Goal: Transaction & Acquisition: Obtain resource

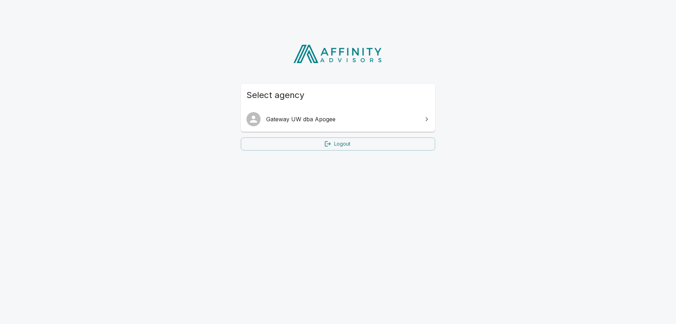
click at [426, 119] on icon at bounding box center [427, 119] width 8 height 8
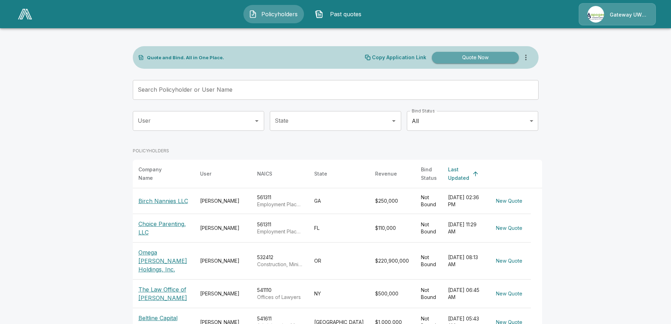
click at [466, 57] on button "Quote Now" at bounding box center [475, 58] width 87 height 12
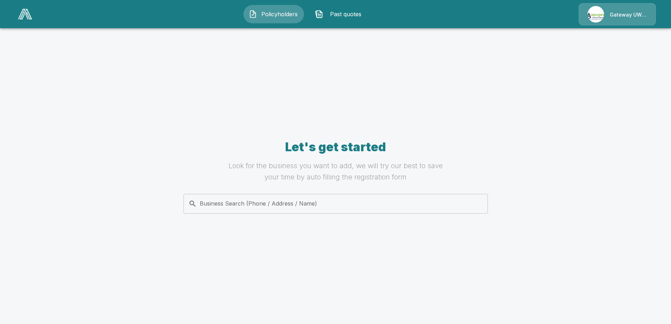
click at [224, 204] on input "Business Search (Phone / Address / Name)" at bounding box center [335, 203] width 296 height 13
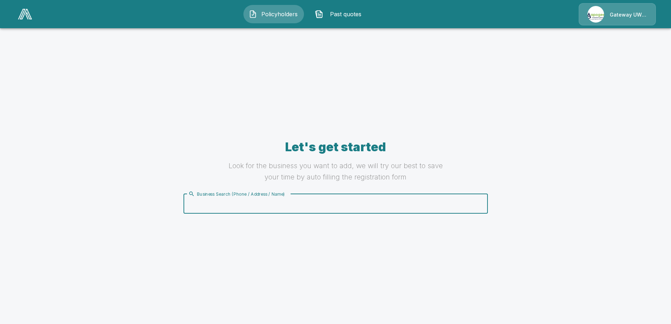
paste input "**********"
type input "**********"
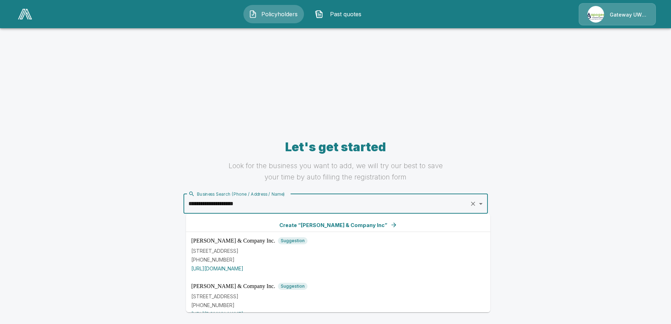
scroll to position [9, 0]
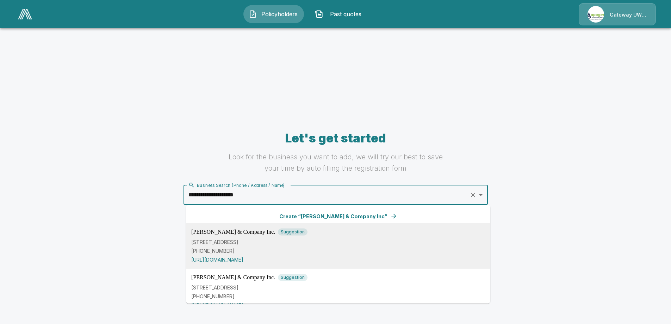
click at [213, 244] on p "[STREET_ADDRESS]" at bounding box center [338, 241] width 294 height 7
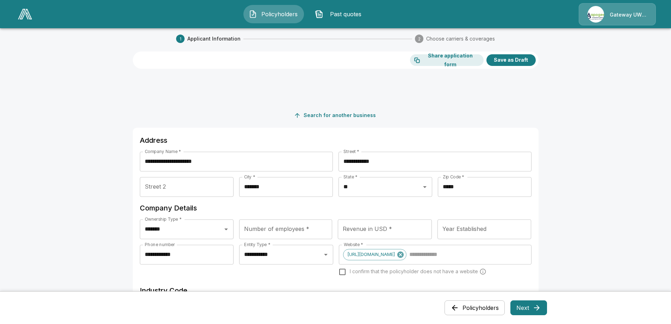
scroll to position [57, 0]
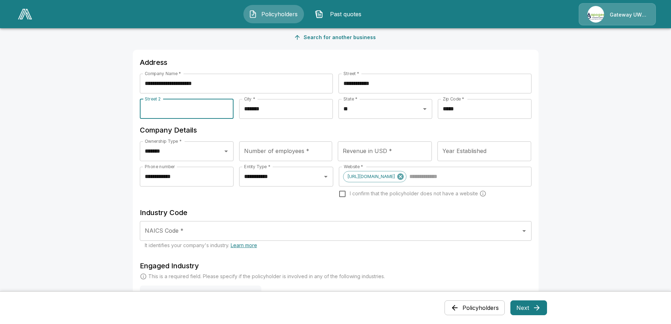
click at [167, 107] on input "Street 2" at bounding box center [187, 109] width 94 height 20
type input "*"
type input "*********"
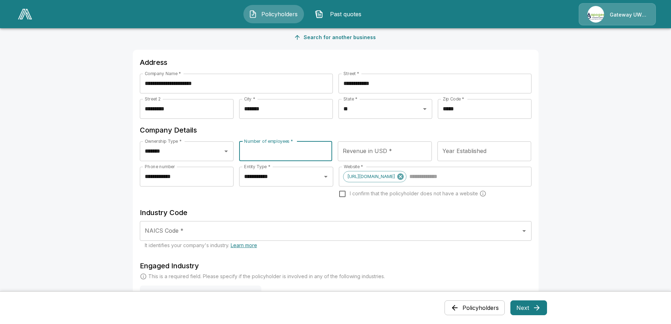
click at [284, 149] on input "Number of employees *" at bounding box center [285, 151] width 93 height 20
type input "*"
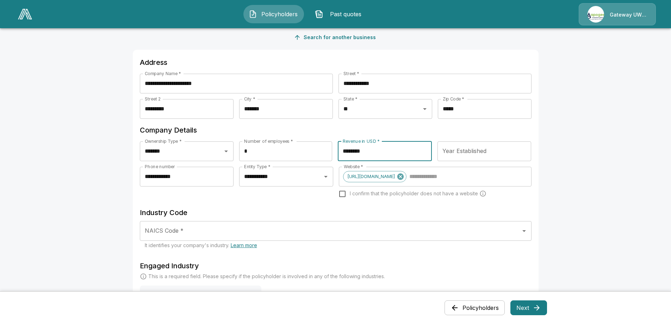
type input "********"
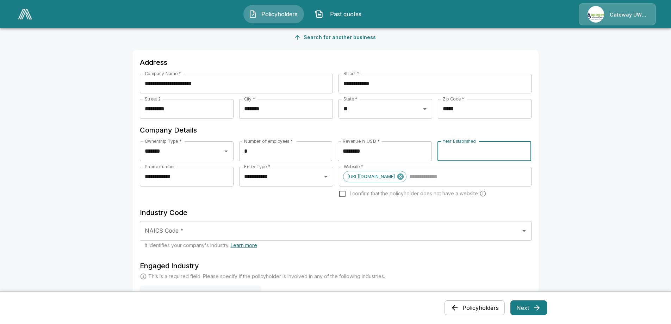
click at [453, 153] on input "Year Established" at bounding box center [485, 151] width 94 height 20
type input "****"
click at [86, 202] on main "**********" at bounding box center [335, 260] width 671 height 634
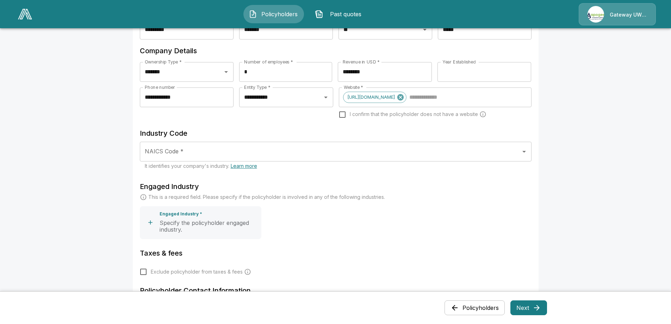
scroll to position [154, 0]
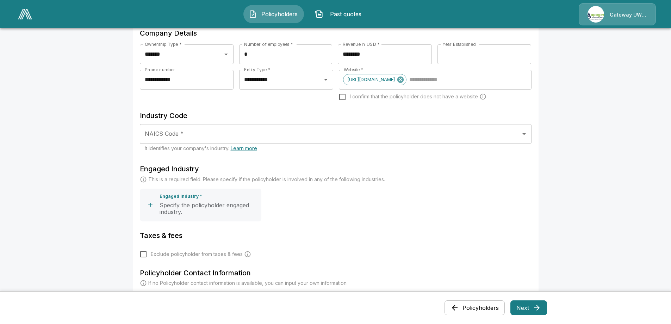
click at [163, 132] on input "NAICS Code *" at bounding box center [330, 133] width 375 height 13
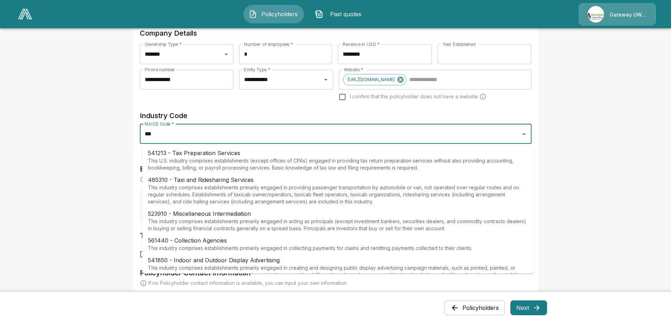
click at [190, 158] on p "This U.S. industry comprises establishments (except offices of CPAs) engaged in…" at bounding box center [338, 164] width 380 height 14
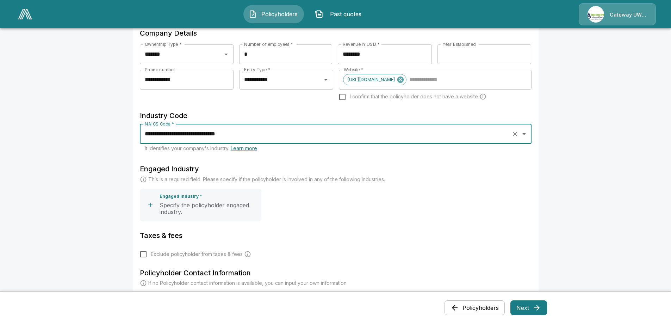
click at [282, 137] on input "**********" at bounding box center [326, 133] width 366 height 13
drag, startPoint x: 250, startPoint y: 133, endPoint x: 61, endPoint y: 138, distance: 189.2
click at [61, 138] on main "**********" at bounding box center [335, 163] width 671 height 634
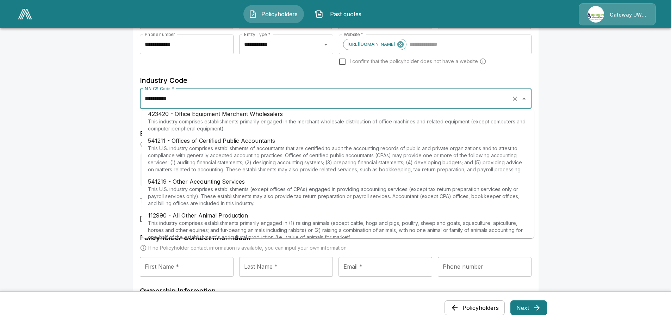
scroll to position [0, 0]
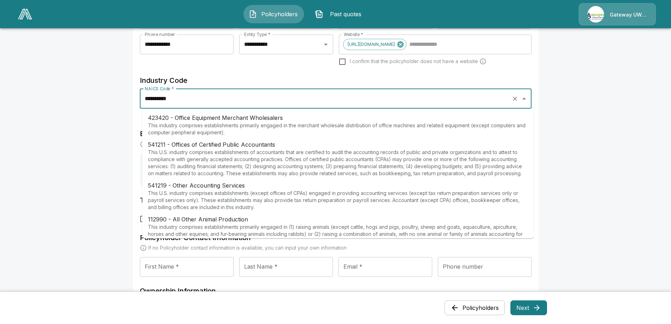
click at [238, 151] on p "This U.S. industry comprises establishments of accountants that are certified t…" at bounding box center [338, 163] width 380 height 28
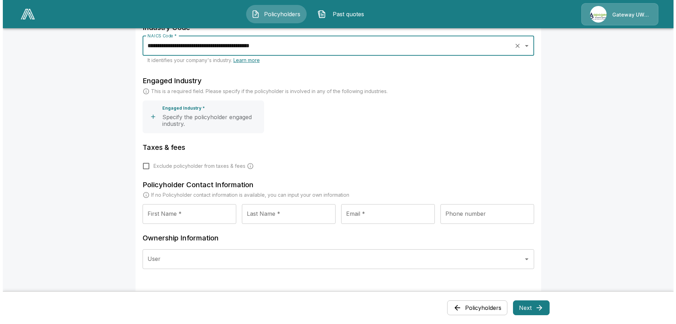
scroll to position [224, 0]
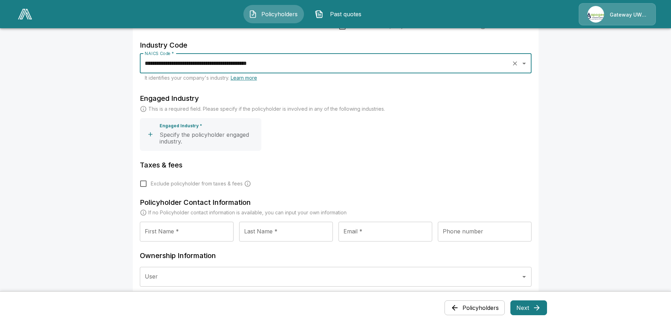
type input "**********"
click at [152, 134] on icon "button" at bounding box center [150, 134] width 7 height 7
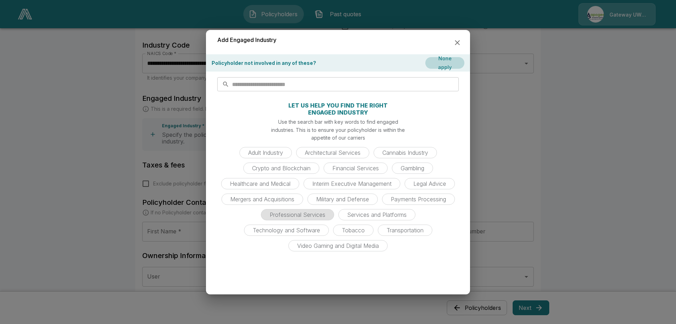
click at [280, 216] on span "Professional Services" at bounding box center [298, 214] width 64 height 7
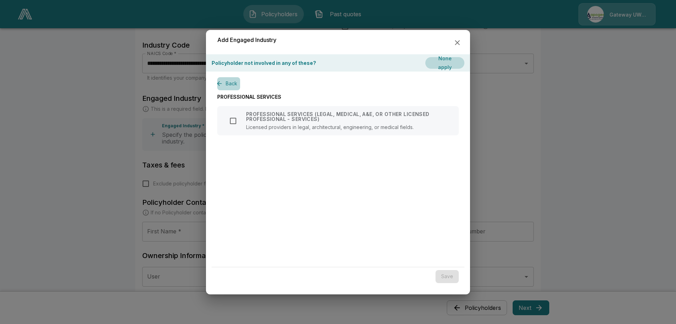
click at [227, 81] on button "Back" at bounding box center [228, 83] width 23 height 13
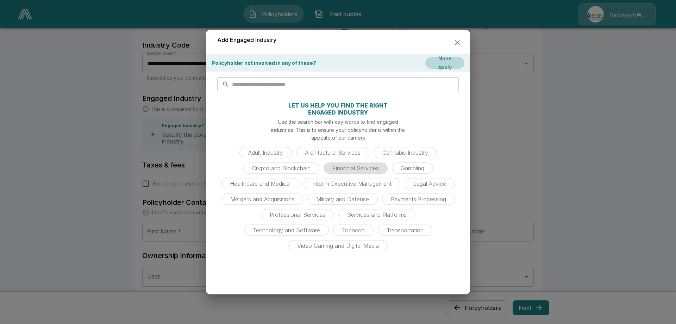
click at [342, 169] on span "Financial Services" at bounding box center [355, 168] width 55 height 7
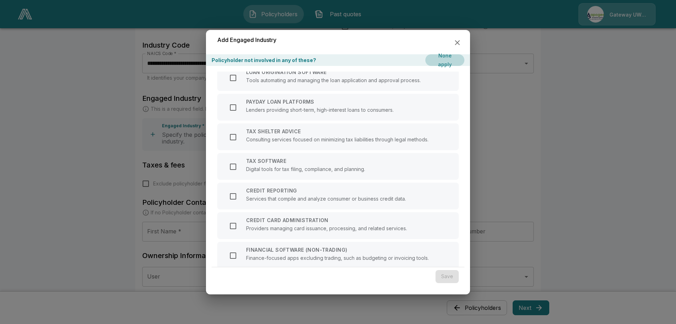
scroll to position [277, 0]
click at [455, 43] on icon "button" at bounding box center [457, 42] width 8 height 8
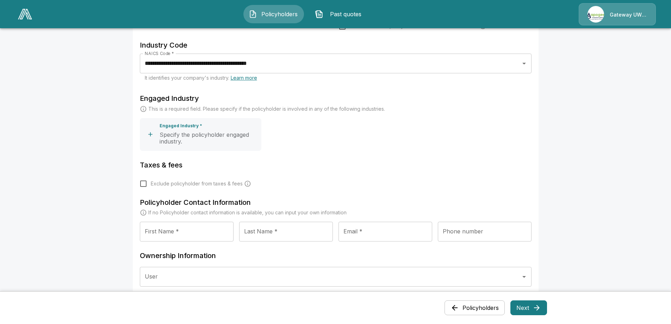
click at [152, 133] on icon "button" at bounding box center [150, 134] width 7 height 7
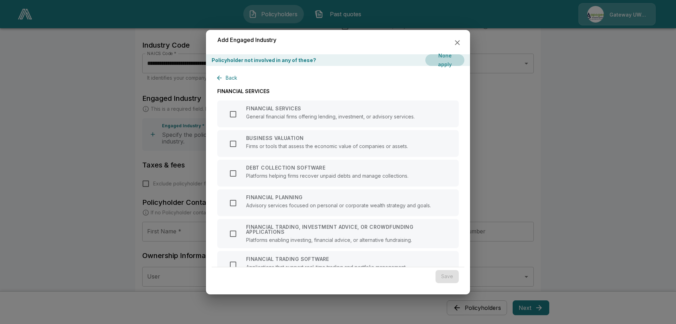
click at [229, 78] on button "Back" at bounding box center [228, 78] width 23 height 13
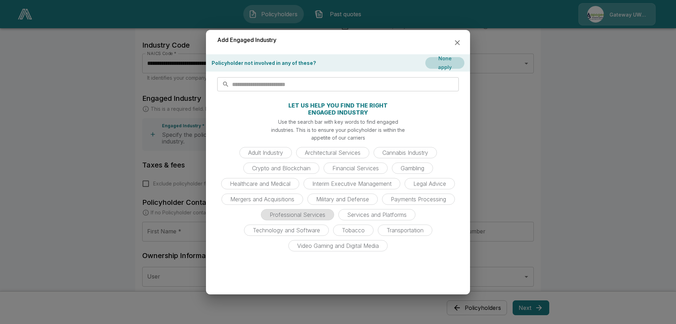
click at [282, 216] on span "Professional Services" at bounding box center [298, 214] width 64 height 7
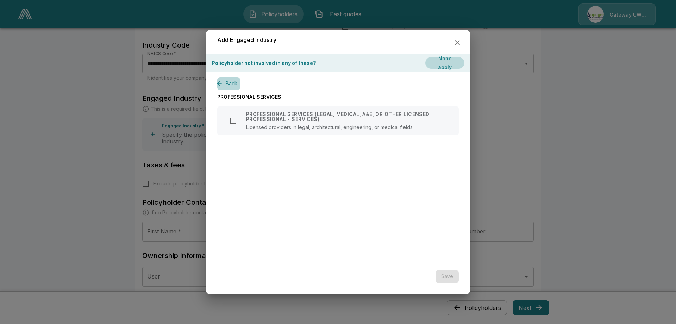
click at [228, 83] on button "Back" at bounding box center [228, 83] width 23 height 13
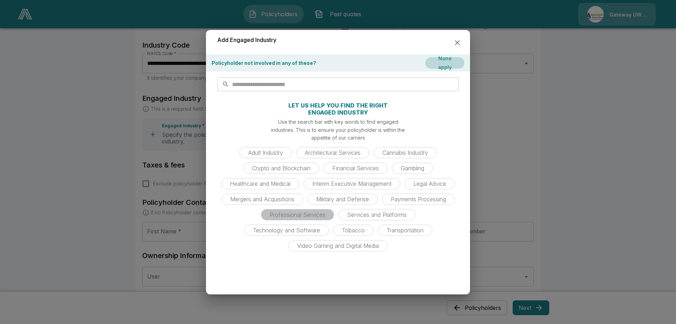
click at [295, 214] on span "Professional Services" at bounding box center [298, 214] width 64 height 7
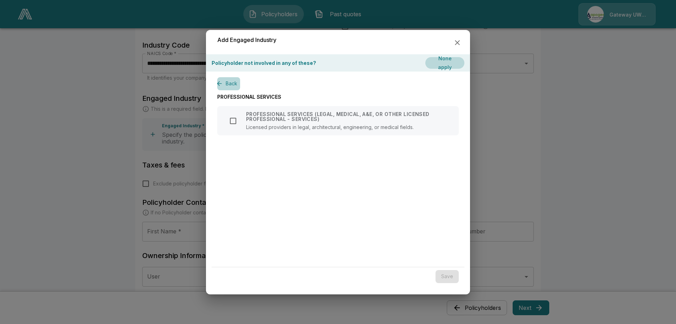
click at [227, 82] on button "Back" at bounding box center [228, 83] width 23 height 13
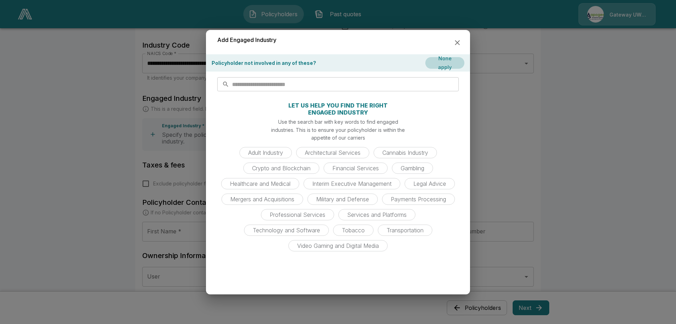
click at [255, 85] on input "text" at bounding box center [345, 84] width 227 height 14
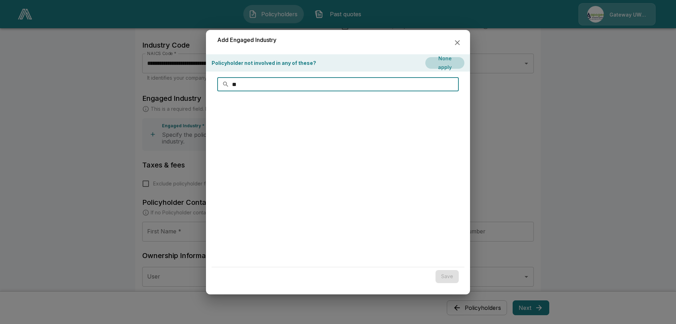
type input "*"
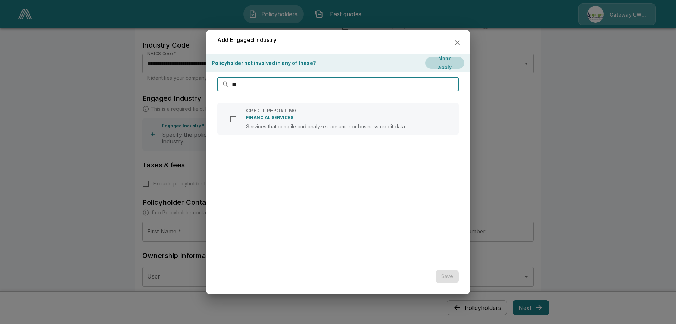
type input "*"
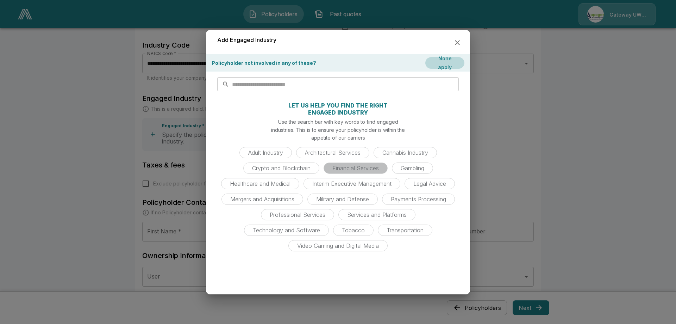
click at [342, 163] on div "Financial Services" at bounding box center [356, 167] width 64 height 11
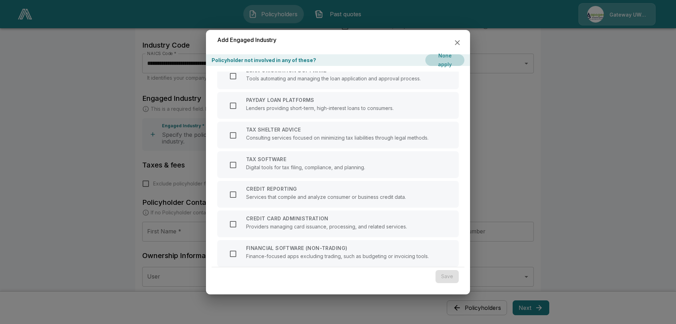
drag, startPoint x: 456, startPoint y: 43, endPoint x: 429, endPoint y: 52, distance: 28.5
click at [456, 43] on icon "button" at bounding box center [457, 42] width 8 height 8
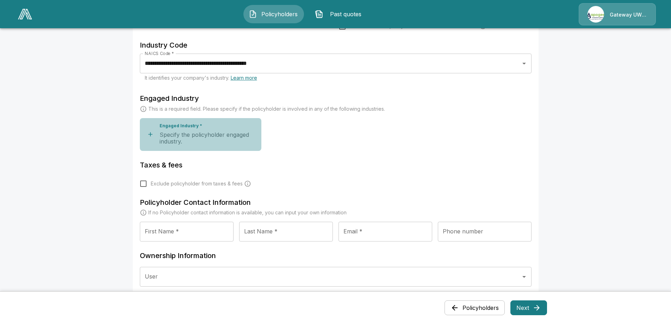
click at [152, 134] on icon "button" at bounding box center [150, 134] width 4 height 4
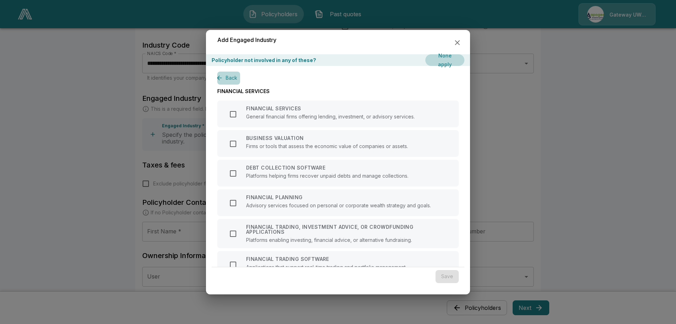
click at [233, 73] on button "Back" at bounding box center [228, 78] width 23 height 13
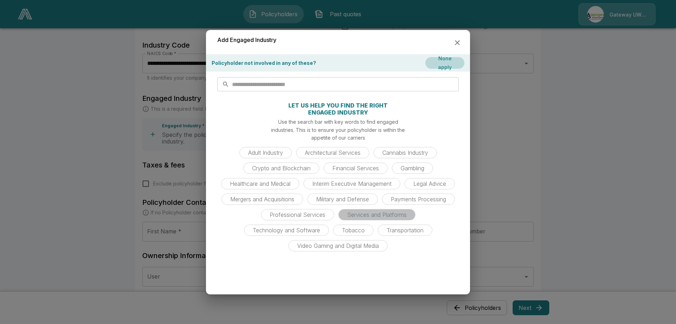
click at [362, 213] on span "Services and Platforms" at bounding box center [377, 214] width 68 height 7
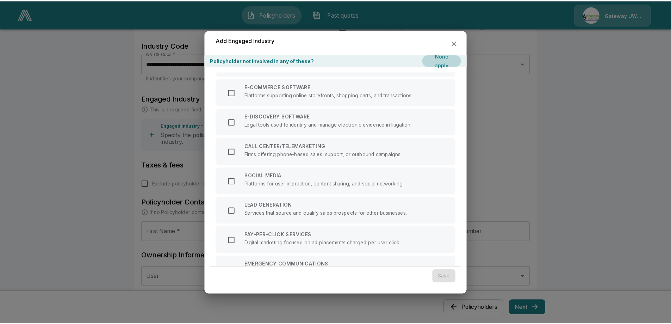
scroll to position [0, 0]
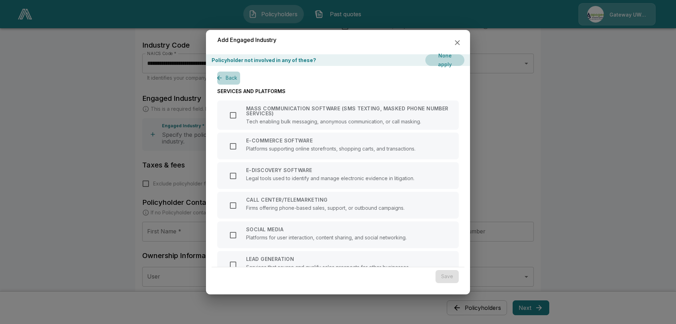
click at [229, 76] on button "Back" at bounding box center [228, 78] width 23 height 13
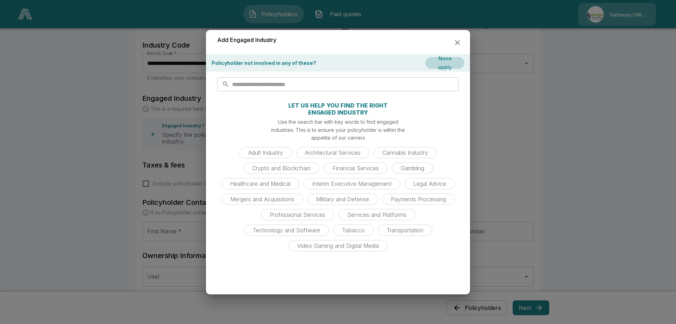
click at [320, 83] on input "text" at bounding box center [345, 84] width 227 height 14
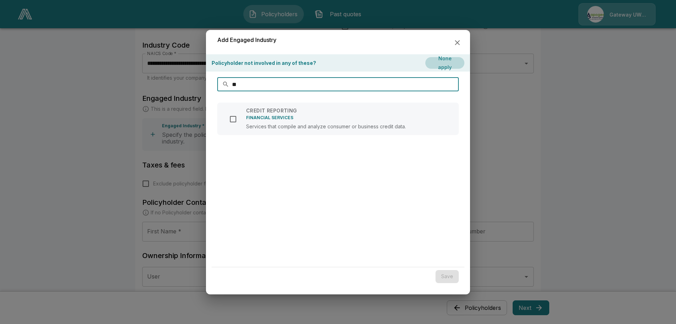
type input "*"
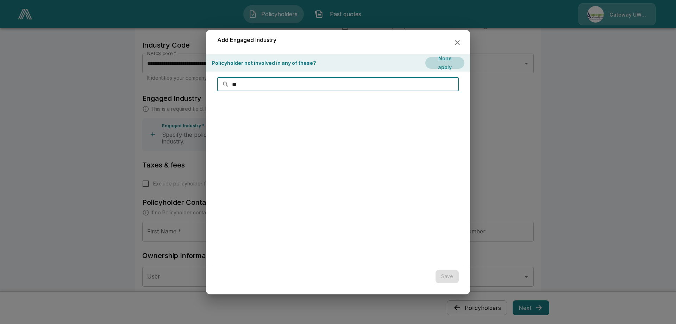
type input "*"
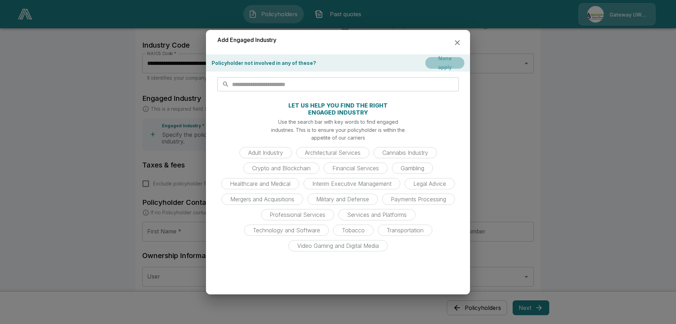
click at [442, 66] on button "None apply" at bounding box center [445, 63] width 39 height 12
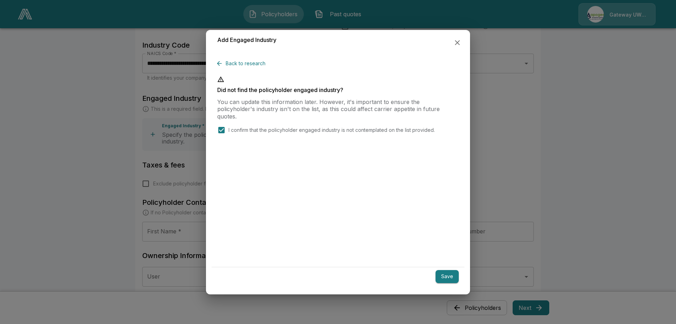
click at [446, 277] on button "Save" at bounding box center [447, 276] width 23 height 13
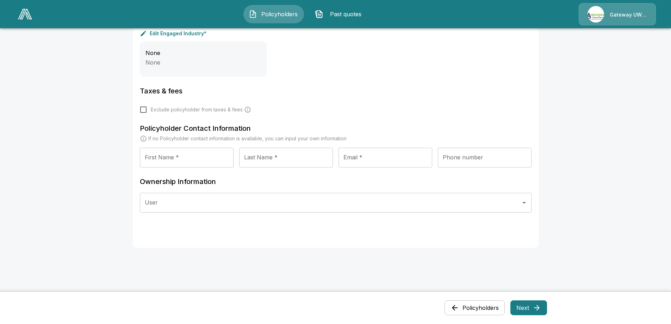
scroll to position [321, 0]
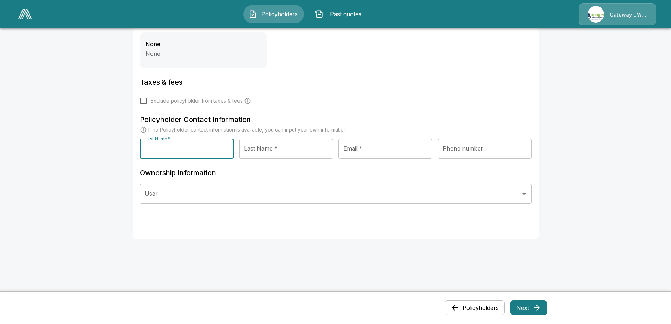
click at [170, 151] on input "First Name *" at bounding box center [187, 149] width 94 height 20
type input "******"
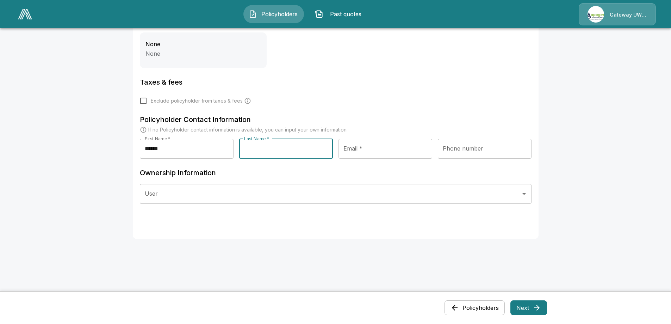
click at [272, 150] on input "Last Name *" at bounding box center [286, 149] width 94 height 20
type input "******"
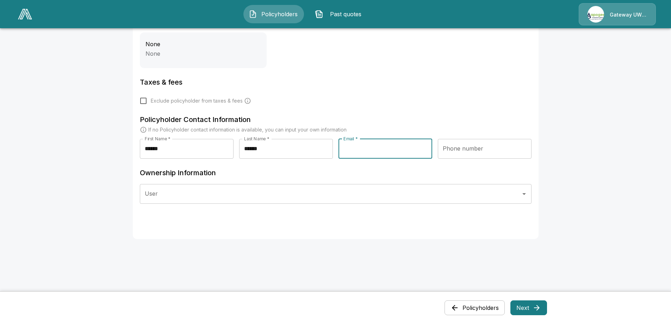
click at [363, 145] on input "Email *" at bounding box center [386, 149] width 94 height 20
type input "**********"
click at [464, 151] on input "Phone number" at bounding box center [485, 149] width 94 height 20
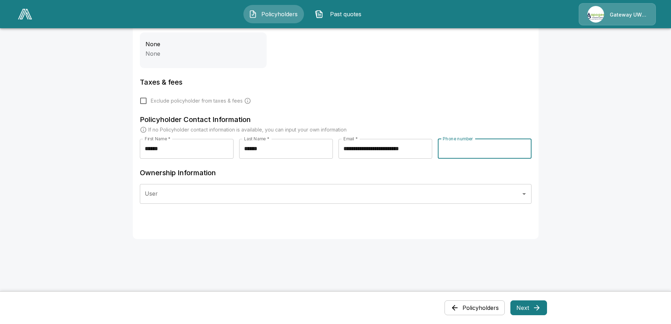
type input "**********"
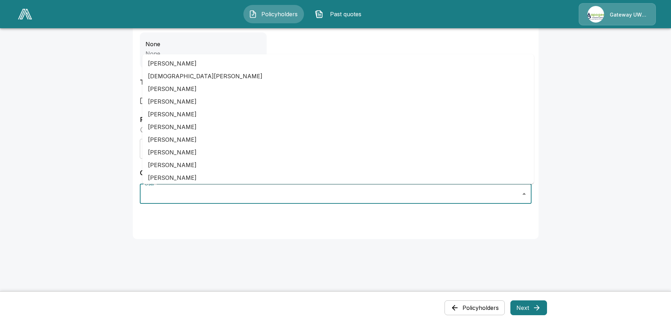
click at [185, 193] on input "User" at bounding box center [330, 193] width 375 height 13
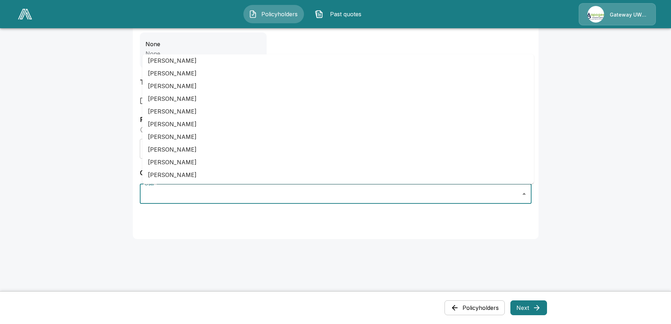
click at [172, 137] on li "[PERSON_NAME]" at bounding box center [338, 136] width 392 height 13
type input "**********"
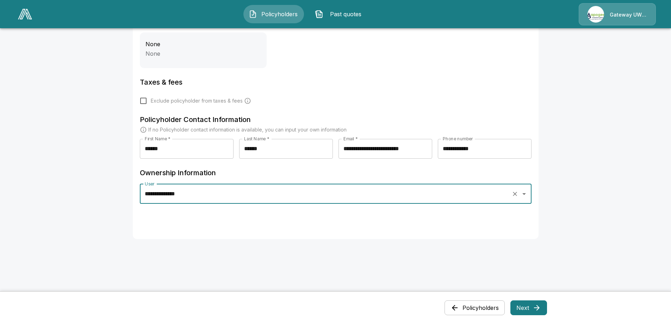
drag, startPoint x: 170, startPoint y: 240, endPoint x: 204, endPoint y: 251, distance: 36.0
click at [175, 241] on form "**********" at bounding box center [336, 9] width 406 height 495
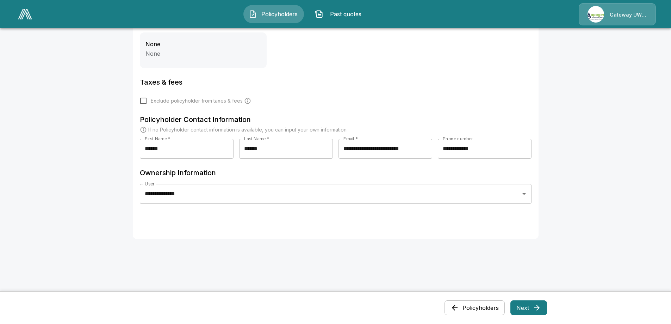
scroll to position [216, 0]
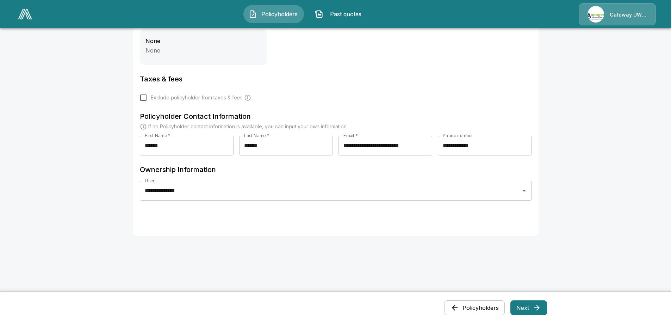
click at [532, 309] on button "Next" at bounding box center [528, 307] width 37 height 15
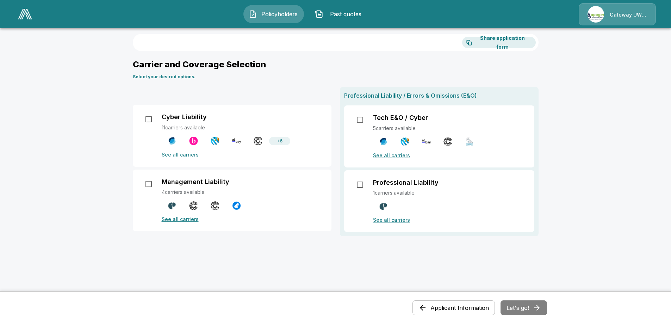
scroll to position [0, 0]
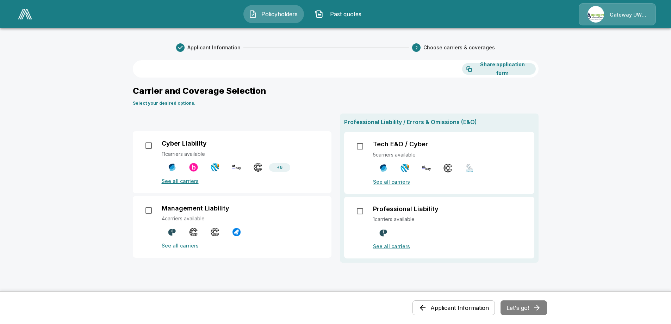
click at [178, 181] on p "See all carriers" at bounding box center [242, 180] width 161 height 7
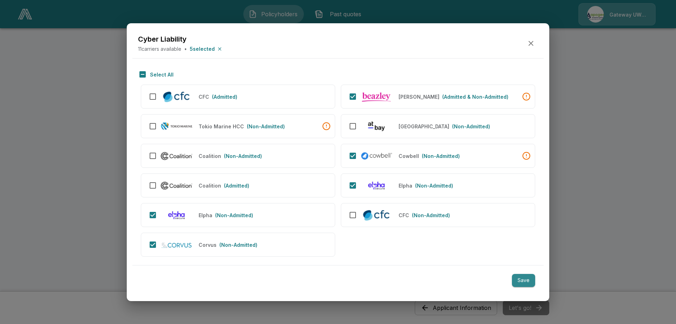
click at [522, 276] on button "Save" at bounding box center [523, 280] width 23 height 13
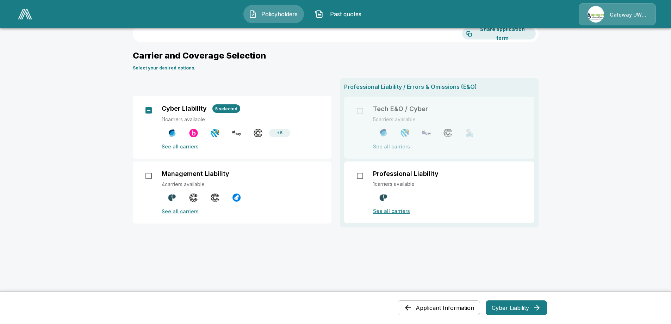
scroll to position [44, 0]
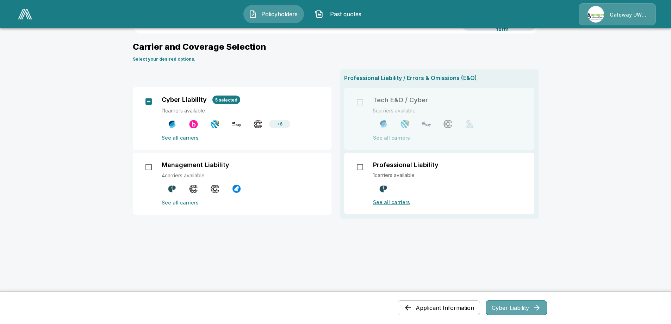
click at [509, 304] on button "Cyber Liability" at bounding box center [516, 307] width 61 height 15
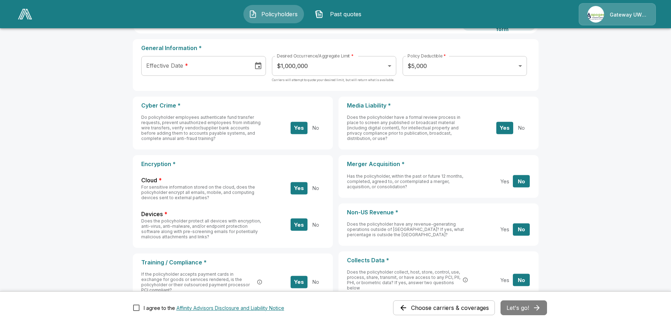
scroll to position [0, 0]
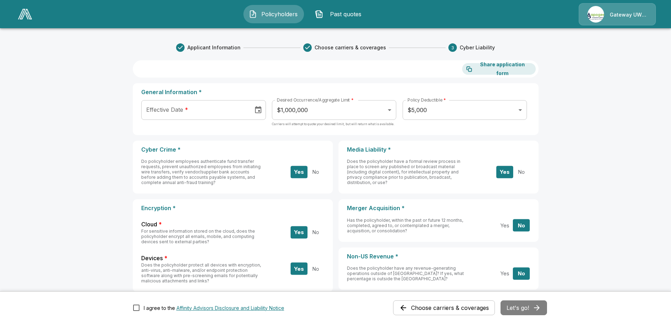
click at [259, 108] on icon "Choose date" at bounding box center [258, 109] width 6 height 7
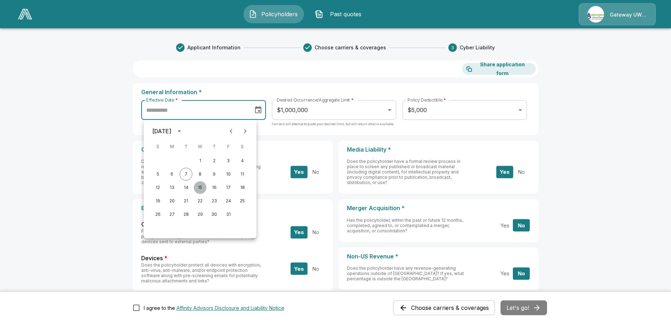
click at [201, 188] on button "15" at bounding box center [200, 187] width 13 height 13
type input "**********"
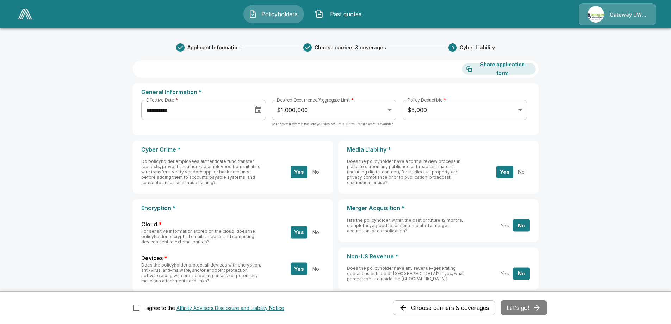
click at [571, 112] on main "**********" at bounding box center [335, 284] width 671 height 568
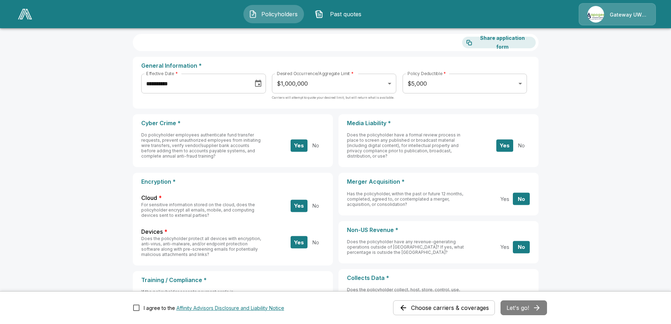
scroll to position [44, 0]
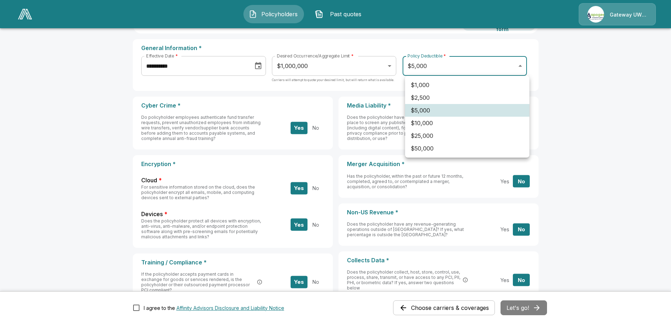
click at [524, 64] on body "**********" at bounding box center [335, 240] width 671 height 568
click at [416, 97] on li "$2,500" at bounding box center [467, 97] width 124 height 13
type input "****"
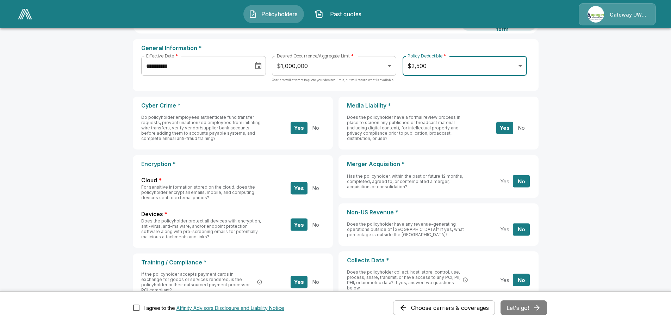
drag, startPoint x: 601, startPoint y: 95, endPoint x: 596, endPoint y: 107, distance: 13.0
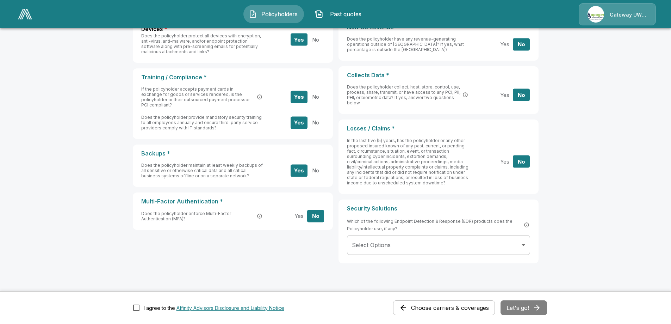
scroll to position [244, 0]
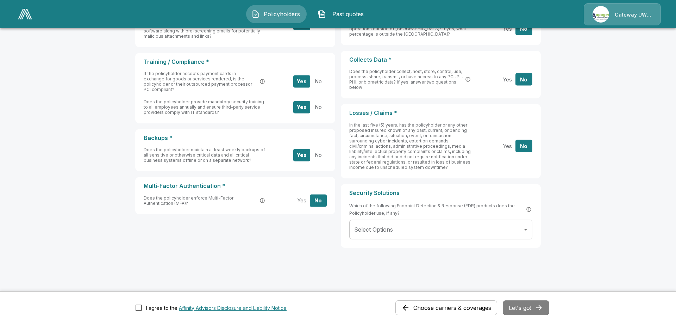
click at [526, 230] on body "**********" at bounding box center [338, 40] width 676 height 568
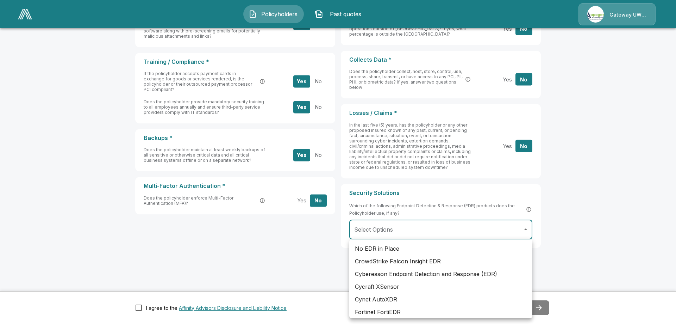
click at [639, 172] on div at bounding box center [338, 162] width 676 height 324
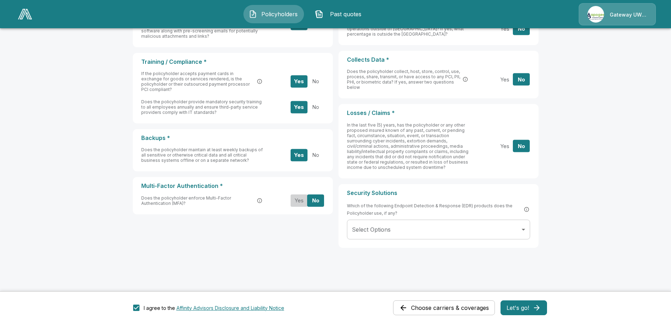
click at [301, 200] on button "Yes" at bounding box center [299, 200] width 17 height 12
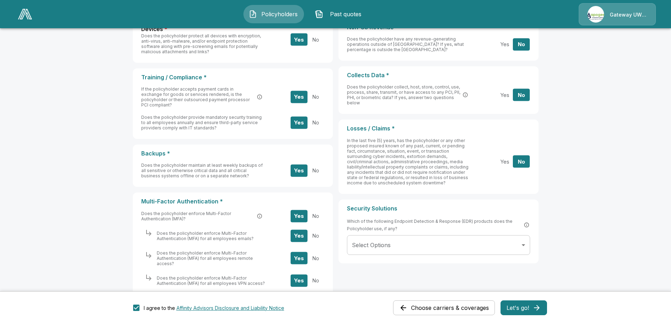
scroll to position [278, 0]
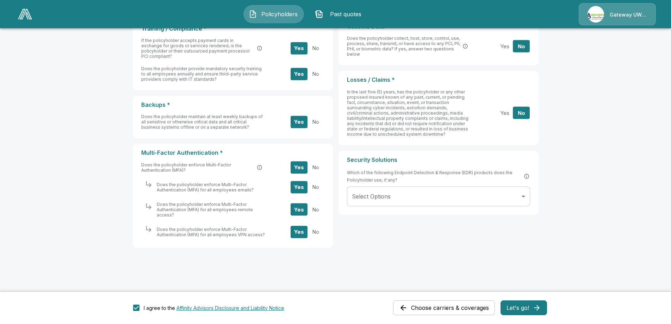
click at [524, 304] on button "Let's go!" at bounding box center [524, 307] width 46 height 15
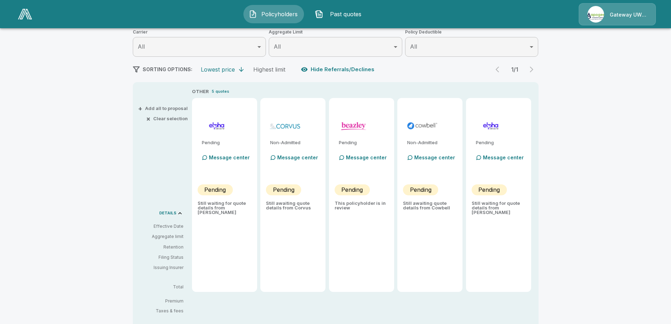
scroll to position [68, 0]
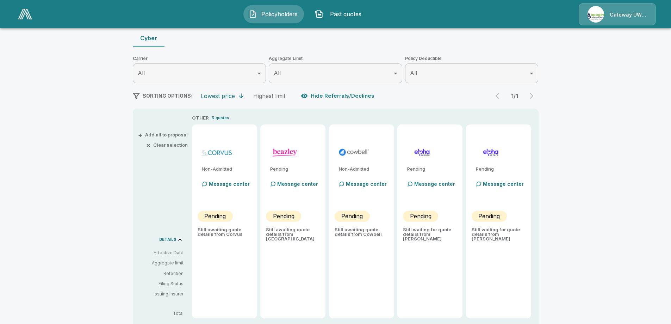
type input "*******"
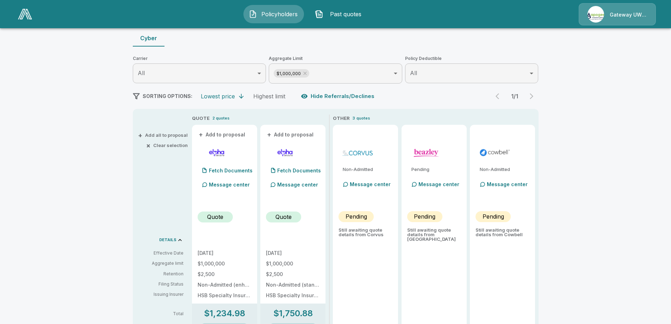
click at [589, 106] on div "Policyholders / [PERSON_NAME] & Company Inc. / Quote Quote Results Broker Name …" at bounding box center [335, 301] width 671 height 670
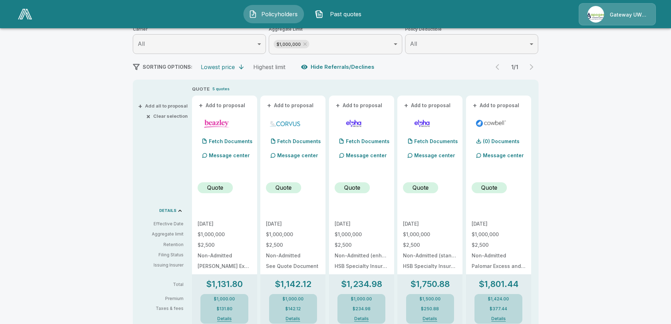
scroll to position [114, 0]
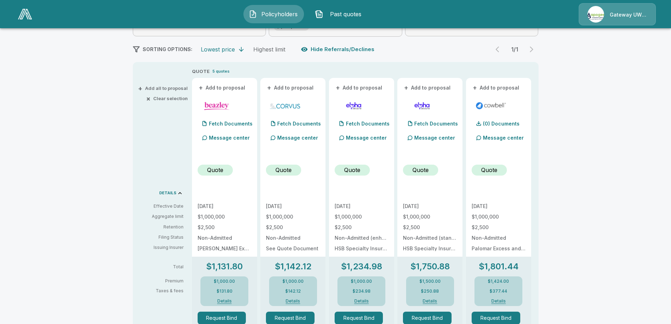
click at [160, 88] on button "+ Add all to proposal" at bounding box center [163, 88] width 48 height 5
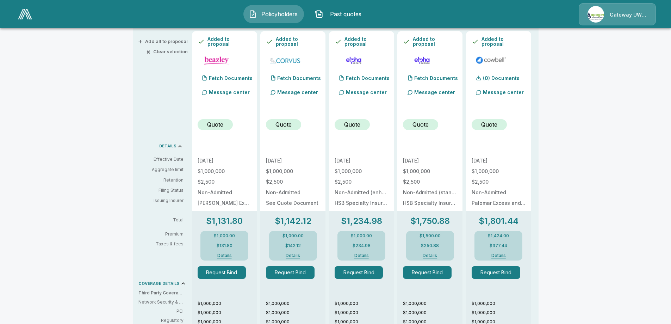
scroll to position [0, 0]
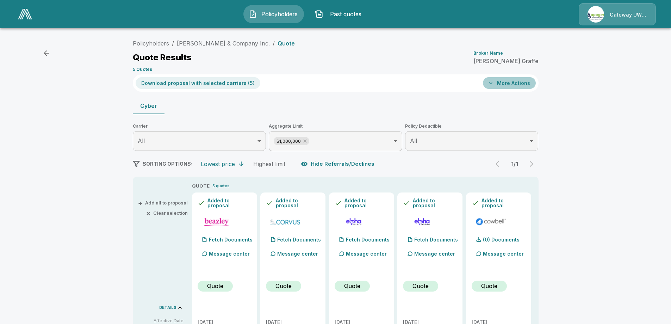
click at [498, 81] on button "More Actions" at bounding box center [509, 83] width 53 height 12
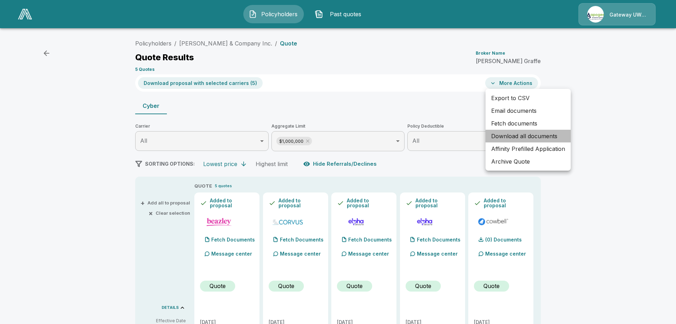
click at [500, 134] on li "Download all documents" at bounding box center [528, 136] width 85 height 13
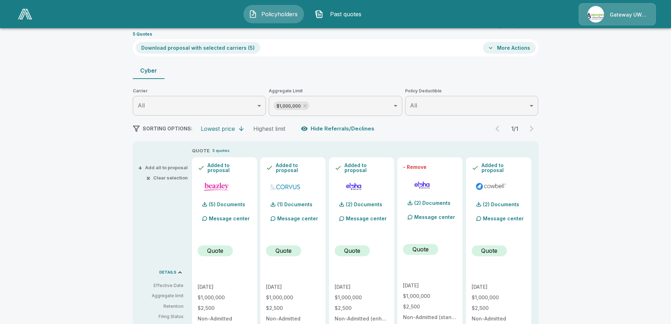
scroll to position [18, 0]
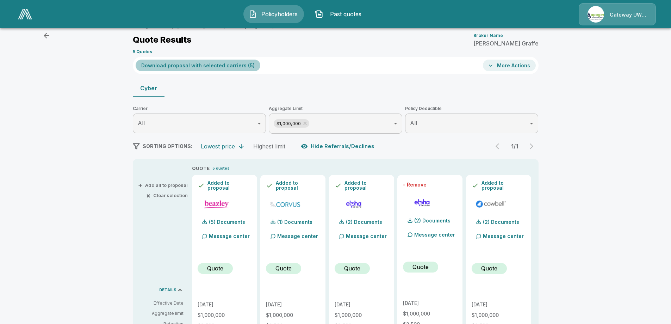
click at [187, 63] on button "Download proposal with selected carriers ( 5 )" at bounding box center [198, 66] width 125 height 12
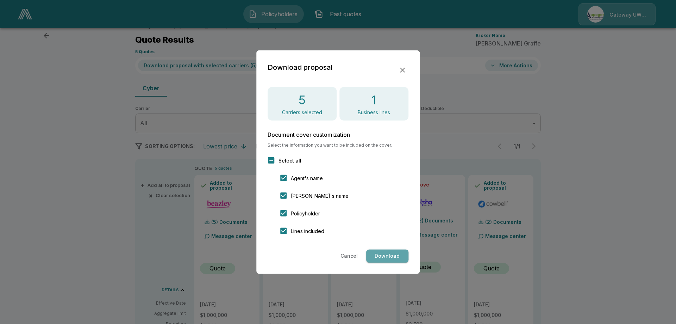
click at [383, 255] on button "Download" at bounding box center [387, 255] width 42 height 13
click at [401, 70] on icon "button" at bounding box center [402, 70] width 8 height 8
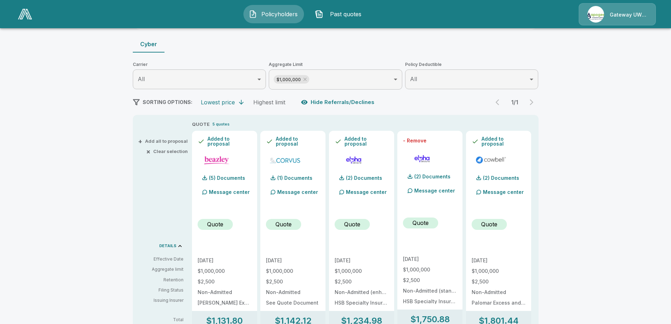
scroll to position [70, 0]
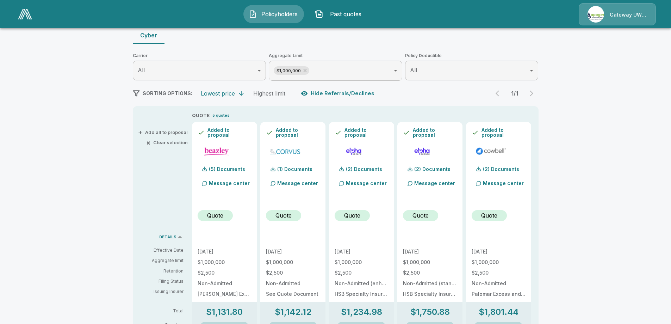
drag, startPoint x: 615, startPoint y: 138, endPoint x: 600, endPoint y: 142, distance: 16.3
click at [614, 138] on div "Policyholders / [PERSON_NAME] & Company Inc. / Quote Quote Results Broker Name …" at bounding box center [335, 299] width 671 height 672
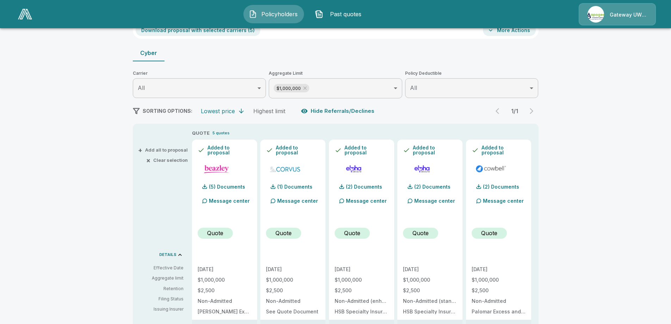
scroll to position [44, 0]
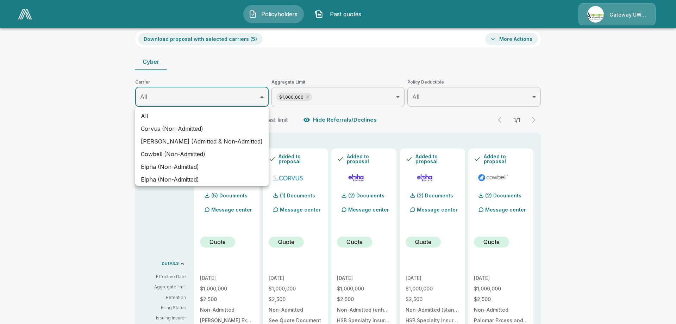
click at [256, 97] on body "Policyholders Past quotes Gateway UW dba Apogee Policyholders / [PERSON_NAME] &…" at bounding box center [338, 308] width 676 height 705
click at [153, 127] on li "Corvus (Non-Admitted)" at bounding box center [202, 128] width 134 height 13
type input "**********"
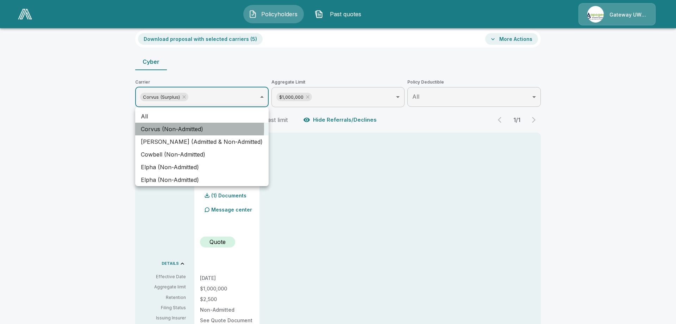
click at [150, 128] on li "Corvus (Non-Admitted)" at bounding box center [202, 129] width 134 height 13
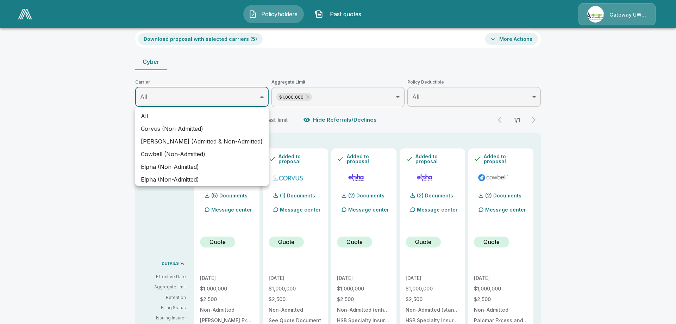
click at [149, 128] on li "Corvus (Non-Admitted)" at bounding box center [202, 128] width 134 height 13
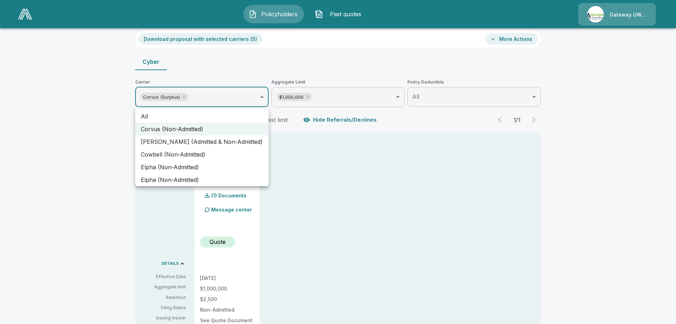
click at [79, 132] on div at bounding box center [338, 162] width 676 height 324
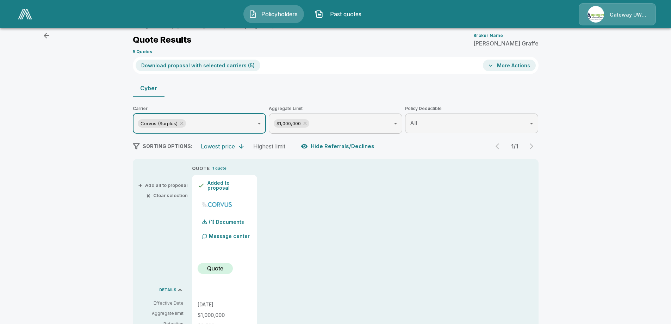
scroll to position [9, 0]
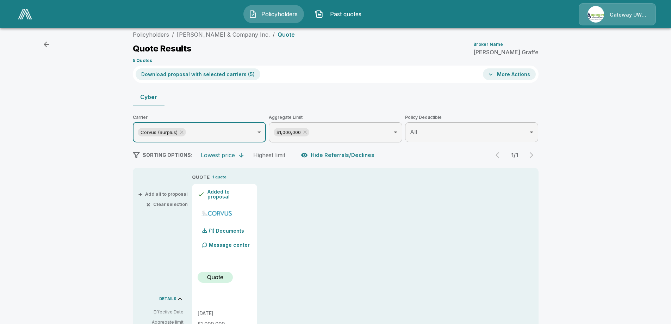
click at [252, 75] on button "Download proposal with selected carriers ( 5 )" at bounding box center [198, 74] width 125 height 12
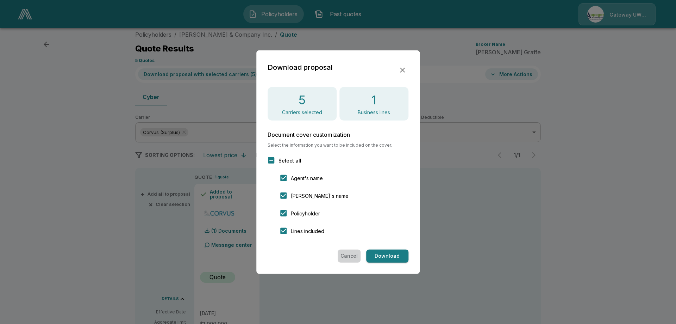
click at [349, 253] on button "Cancel" at bounding box center [349, 255] width 23 height 13
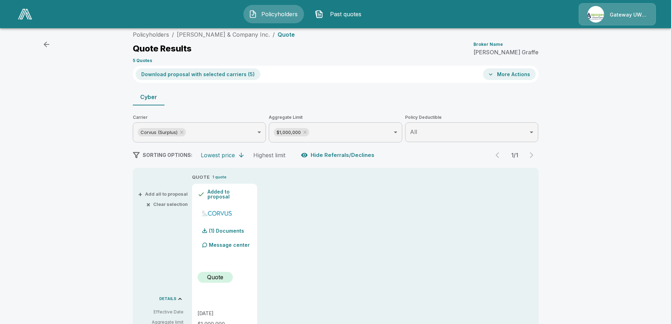
scroll to position [53, 0]
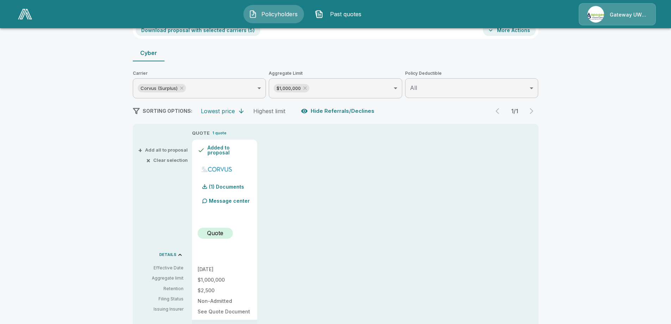
click at [219, 212] on div at bounding box center [225, 215] width 54 height 14
click at [228, 189] on p "(1) Documents" at bounding box center [226, 186] width 35 height 5
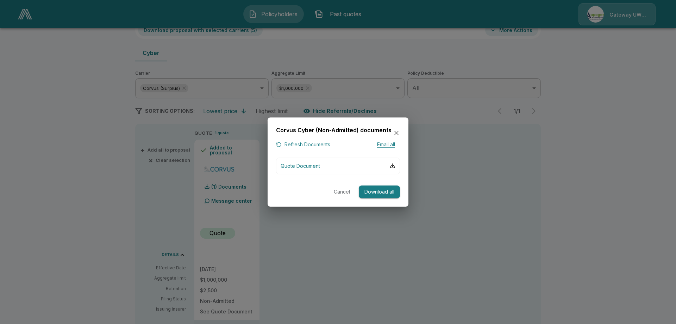
click at [377, 193] on button "Download all" at bounding box center [379, 191] width 41 height 13
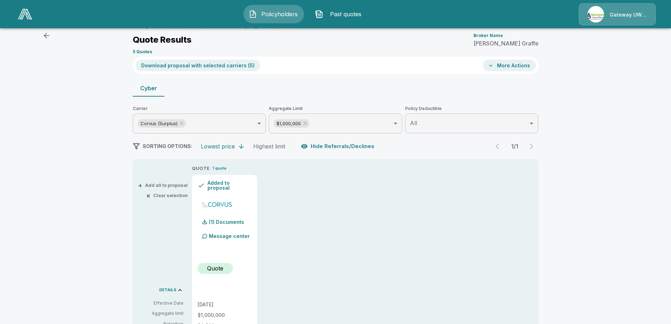
scroll to position [0, 0]
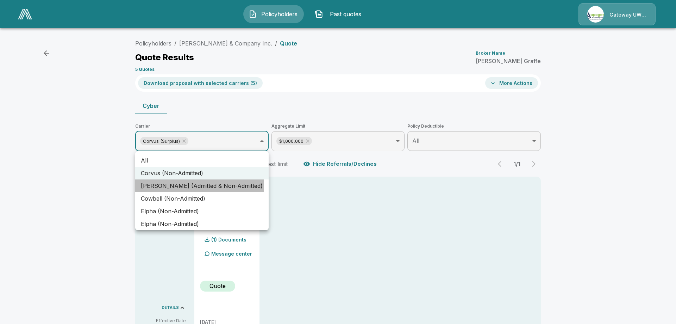
click at [149, 185] on li "[PERSON_NAME] (Admitted & Non-Admitted)" at bounding box center [202, 185] width 134 height 13
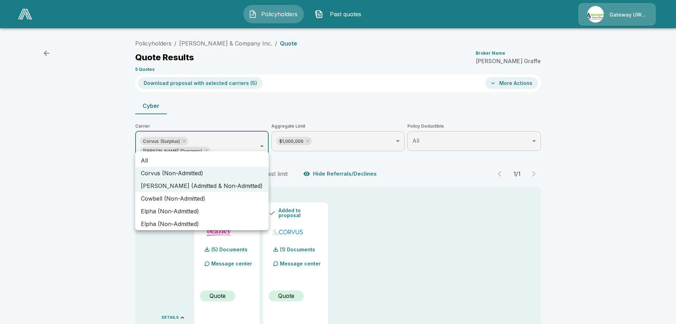
click at [184, 141] on div at bounding box center [338, 162] width 676 height 324
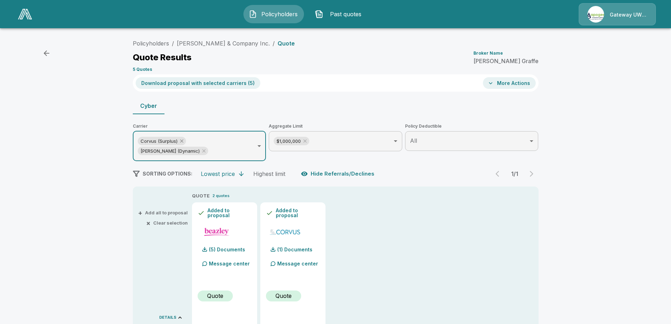
click at [182, 139] on icon at bounding box center [182, 141] width 6 height 6
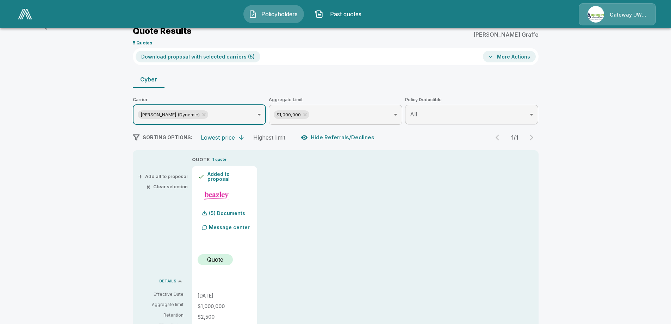
scroll to position [44, 0]
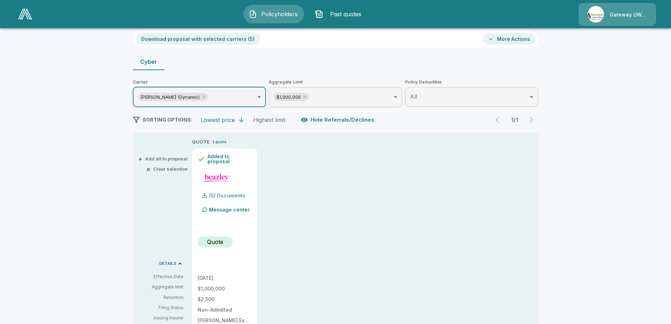
click at [225, 197] on p "(5) Documents" at bounding box center [227, 195] width 36 height 5
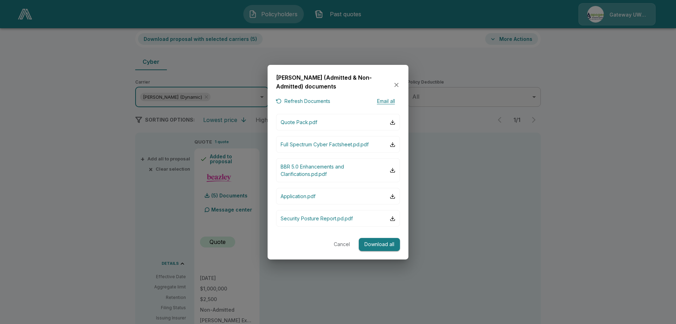
click at [384, 100] on button "Email all" at bounding box center [386, 101] width 28 height 9
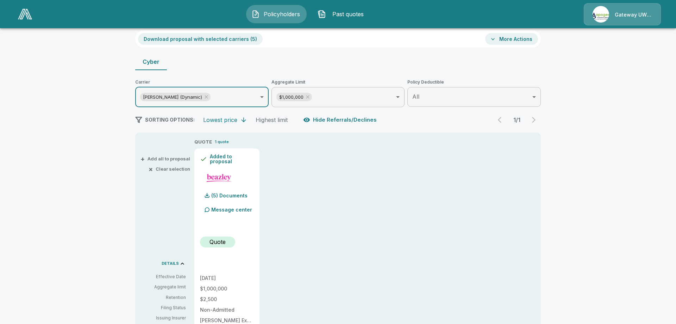
click at [170, 99] on body "**********" at bounding box center [338, 308] width 676 height 705
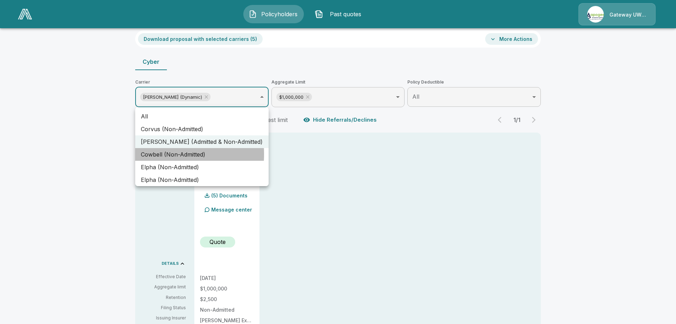
click at [150, 154] on li "Cowbell (Non-Admitted)" at bounding box center [202, 154] width 134 height 13
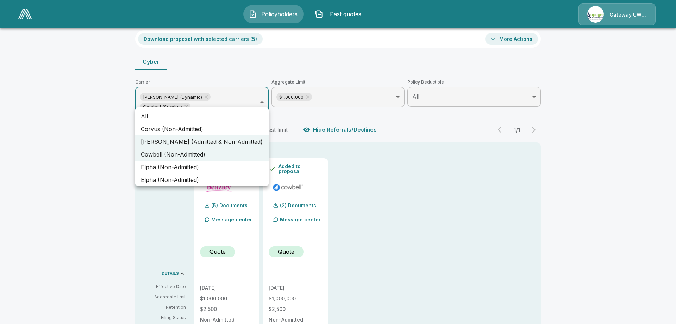
click at [141, 230] on div at bounding box center [338, 162] width 676 height 324
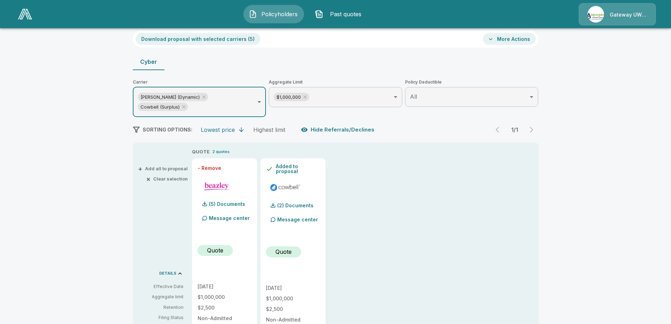
click at [215, 166] on button "- Remove" at bounding box center [210, 168] width 24 height 5
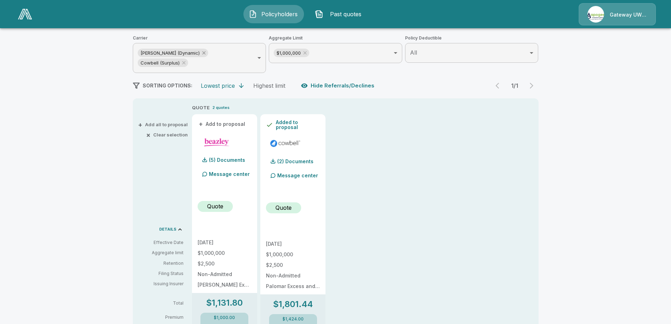
click at [201, 52] on icon at bounding box center [204, 53] width 6 height 6
type input "**********"
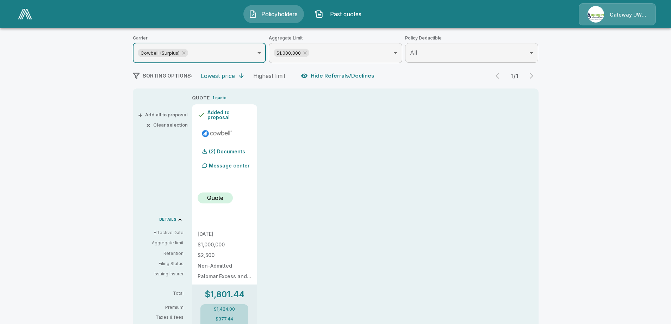
scroll to position [0, 0]
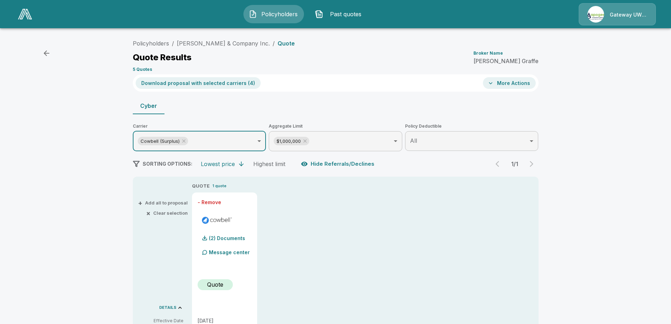
click at [501, 81] on button "More Actions" at bounding box center [509, 83] width 53 height 12
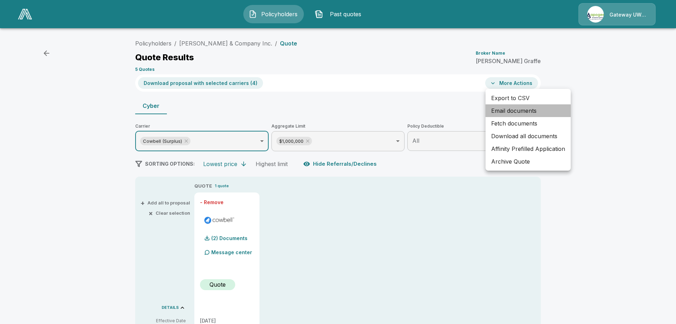
click at [505, 112] on li "Email documents" at bounding box center [528, 110] width 85 height 13
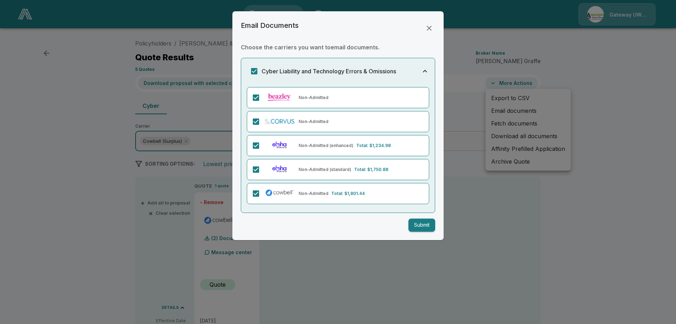
drag, startPoint x: 429, startPoint y: 27, endPoint x: 325, endPoint y: 44, distance: 105.3
click at [428, 26] on icon "button" at bounding box center [429, 28] width 8 height 8
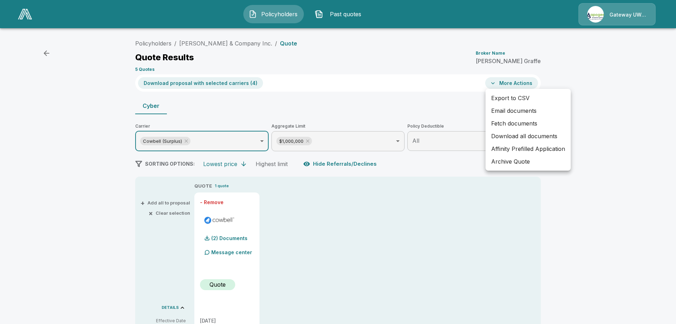
click at [186, 83] on div at bounding box center [338, 162] width 676 height 324
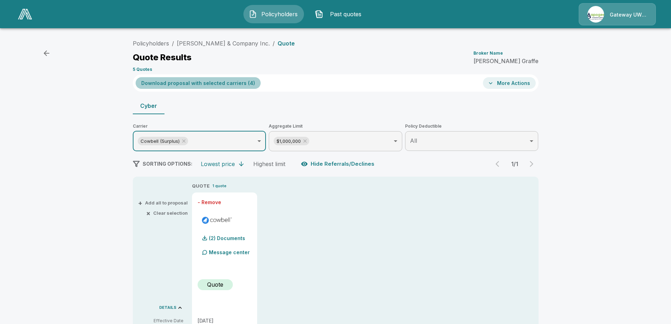
click at [201, 84] on button "Download proposal with selected carriers ( 4 )" at bounding box center [198, 83] width 125 height 12
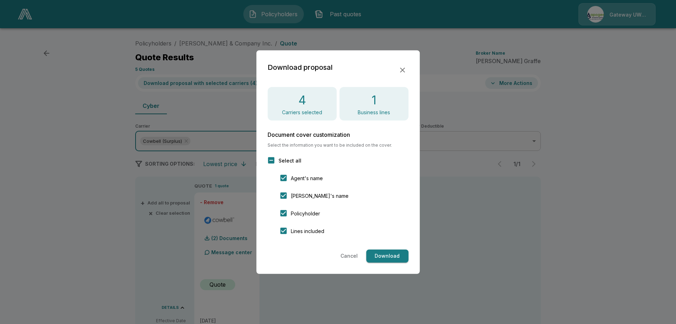
click at [406, 60] on div "Download proposal 4 Carriers selected 1 Business lines Document cover customiza…" at bounding box center [337, 161] width 163 height 223
click at [402, 69] on icon "button" at bounding box center [402, 70] width 8 height 8
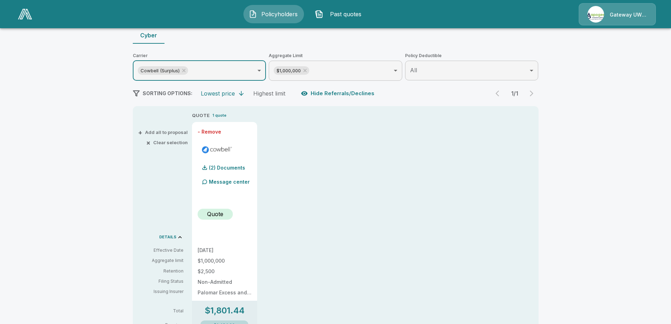
scroll to position [88, 0]
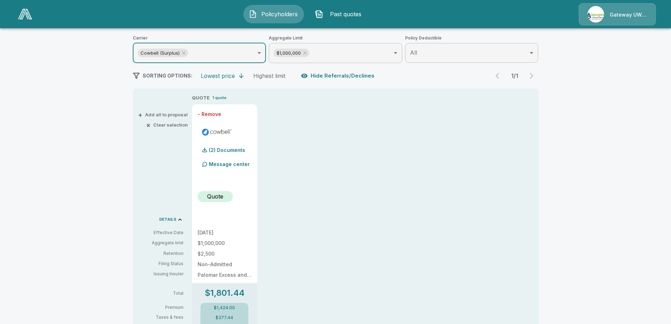
click at [143, 156] on div "+ Add all to proposal × Clear selection DETAILS Effective Date Aggregate limit …" at bounding box center [161, 327] width 56 height 466
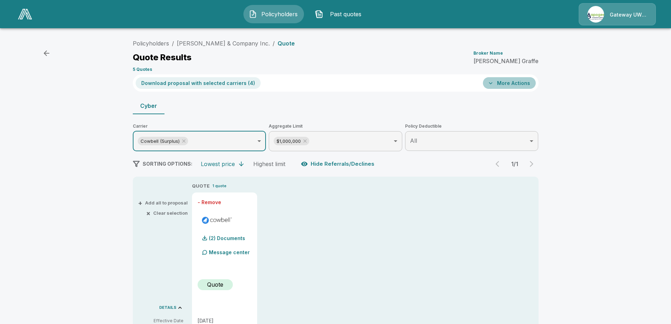
click at [494, 85] on icon "button" at bounding box center [490, 83] width 7 height 7
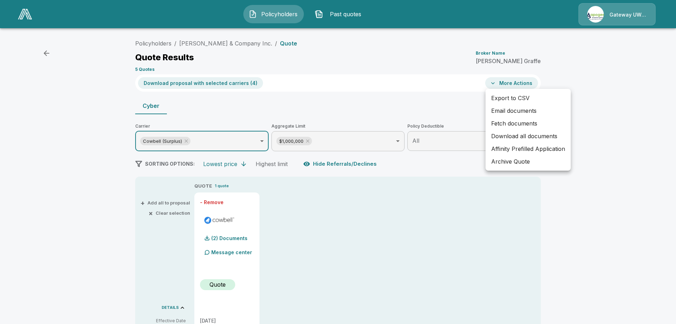
click at [502, 111] on li "Email documents" at bounding box center [528, 110] width 85 height 13
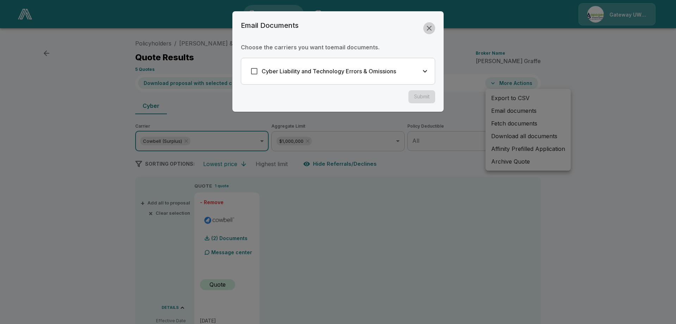
click at [430, 25] on icon "button" at bounding box center [429, 28] width 8 height 8
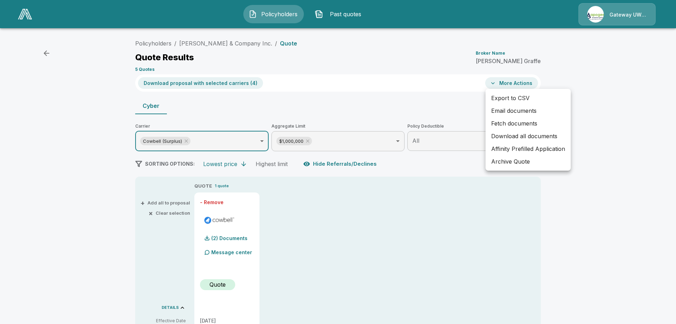
click at [177, 85] on div at bounding box center [338, 162] width 676 height 324
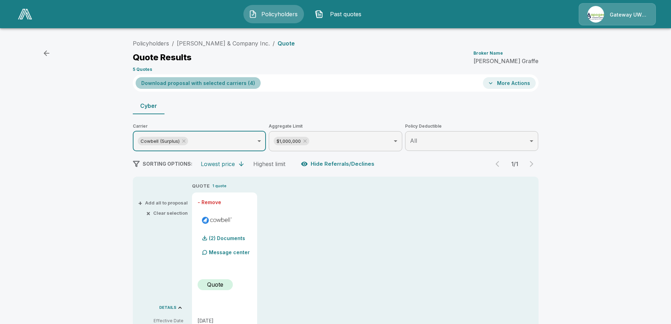
click at [204, 80] on button "Download proposal with selected carriers ( 4 )" at bounding box center [198, 83] width 125 height 12
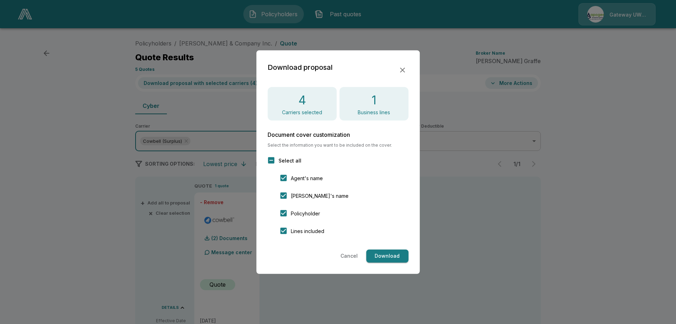
click at [402, 68] on icon "button" at bounding box center [402, 70] width 8 height 8
